Goal: Task Accomplishment & Management: Manage account settings

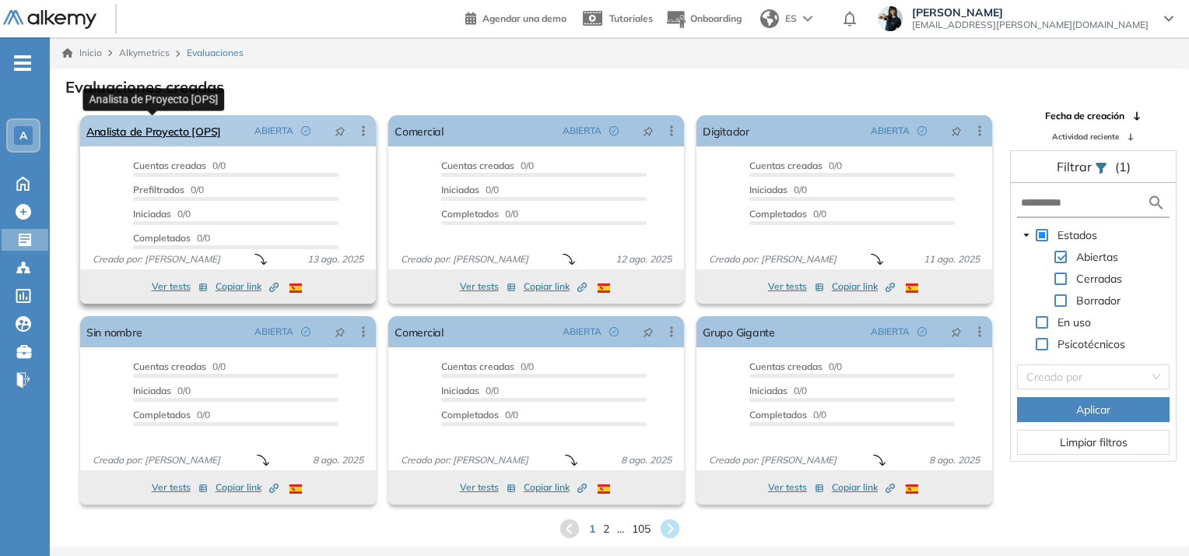
click at [180, 132] on link "Analista de Proyecto [OPS]" at bounding box center [153, 130] width 135 height 31
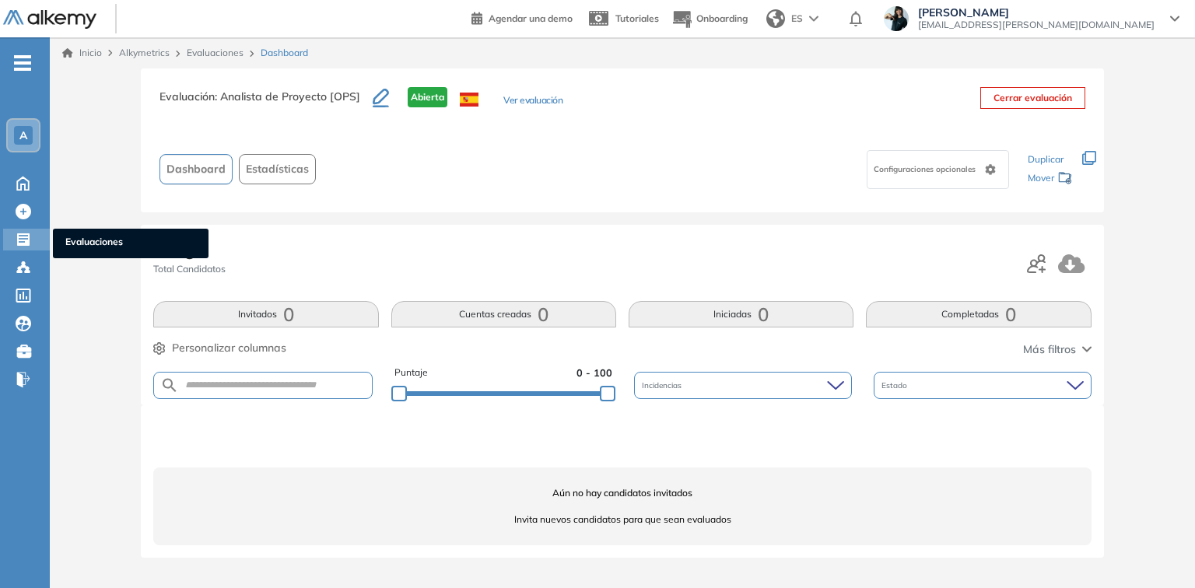
click at [16, 243] on icon at bounding box center [24, 240] width 16 height 16
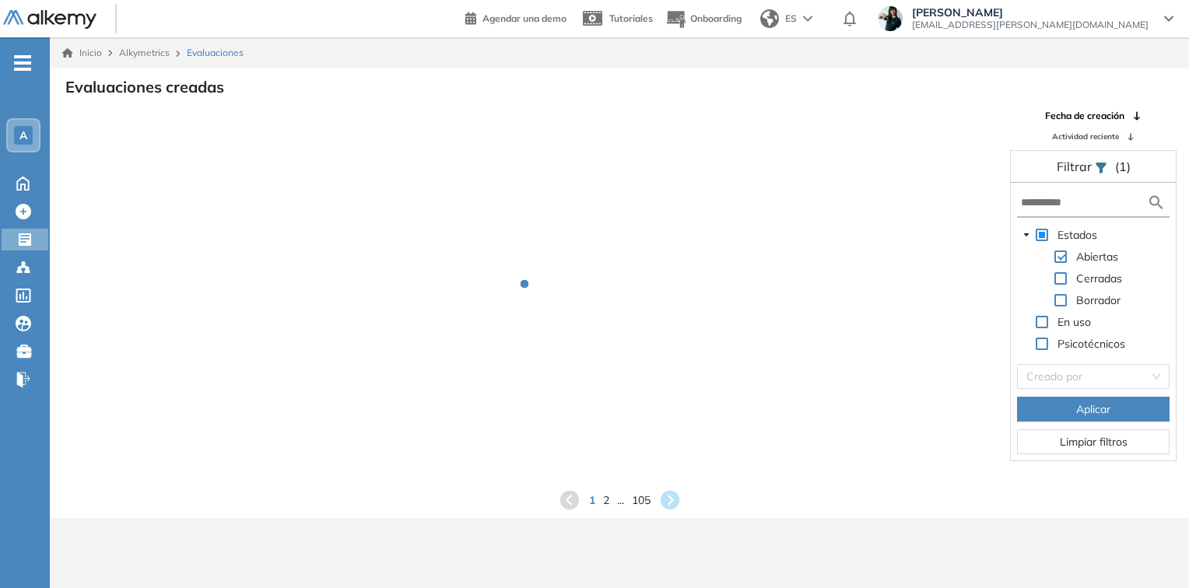
click at [1068, 295] on div "Borrador" at bounding box center [1070, 302] width 107 height 22
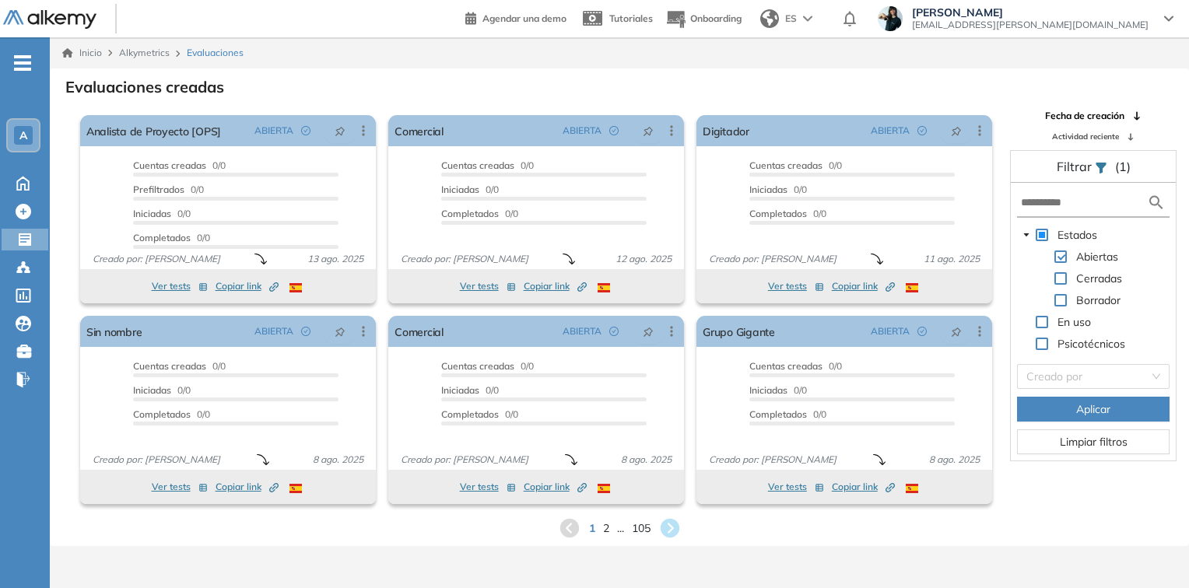
click at [1065, 296] on span at bounding box center [1060, 300] width 12 height 12
click at [1062, 255] on span at bounding box center [1060, 257] width 12 height 12
click at [1088, 407] on span "Aplicar" at bounding box center [1093, 409] width 34 height 17
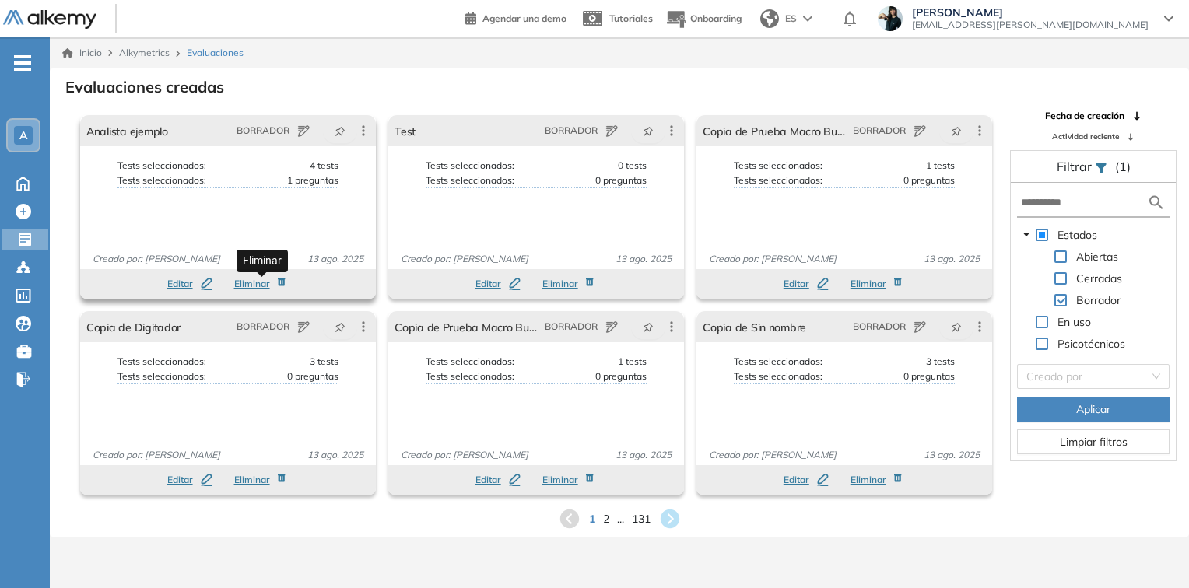
click at [253, 280] on span "Eliminar" at bounding box center [252, 284] width 36 height 14
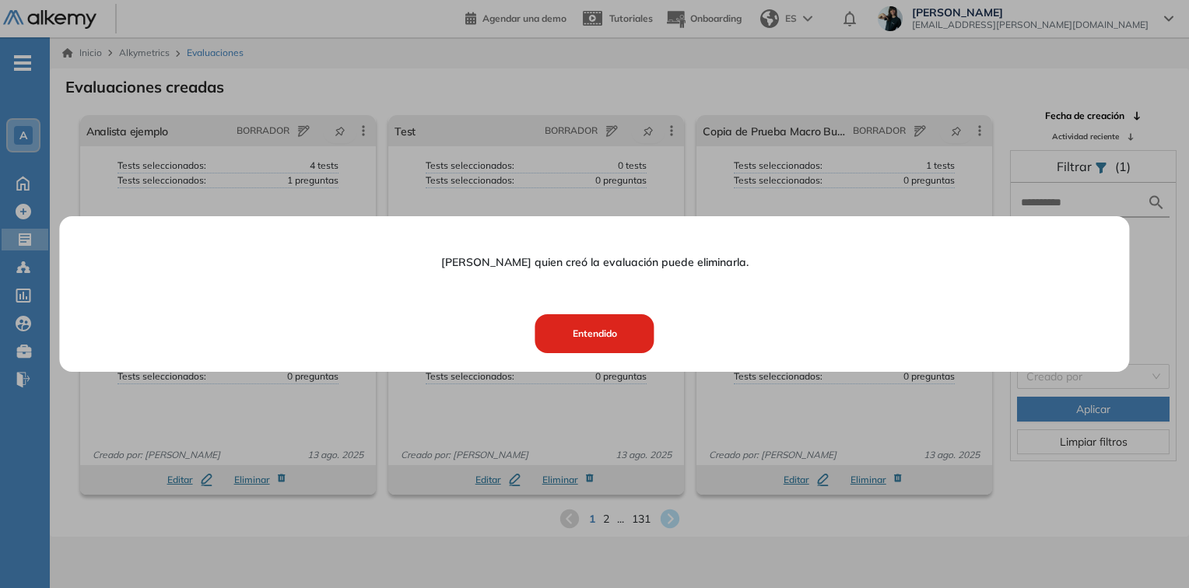
click at [582, 333] on button "Entendido" at bounding box center [594, 333] width 119 height 39
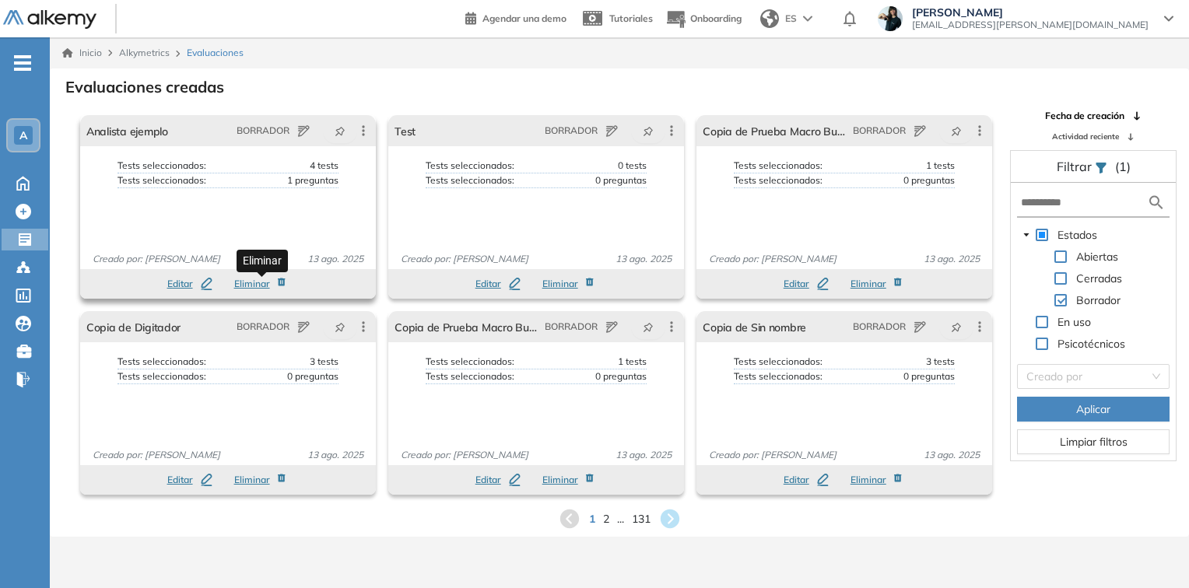
click at [240, 283] on span "Eliminar" at bounding box center [252, 284] width 36 height 14
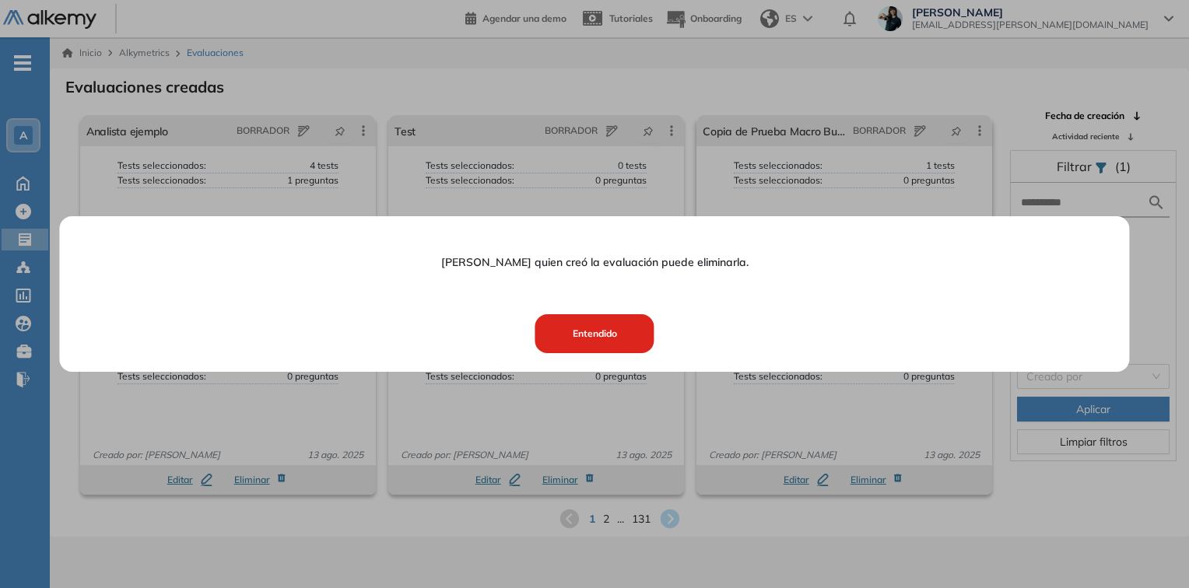
drag, startPoint x: 579, startPoint y: 329, endPoint x: 745, endPoint y: 193, distance: 214.5
click at [579, 324] on button "Entendido" at bounding box center [594, 333] width 119 height 39
